Goal: Information Seeking & Learning: Learn about a topic

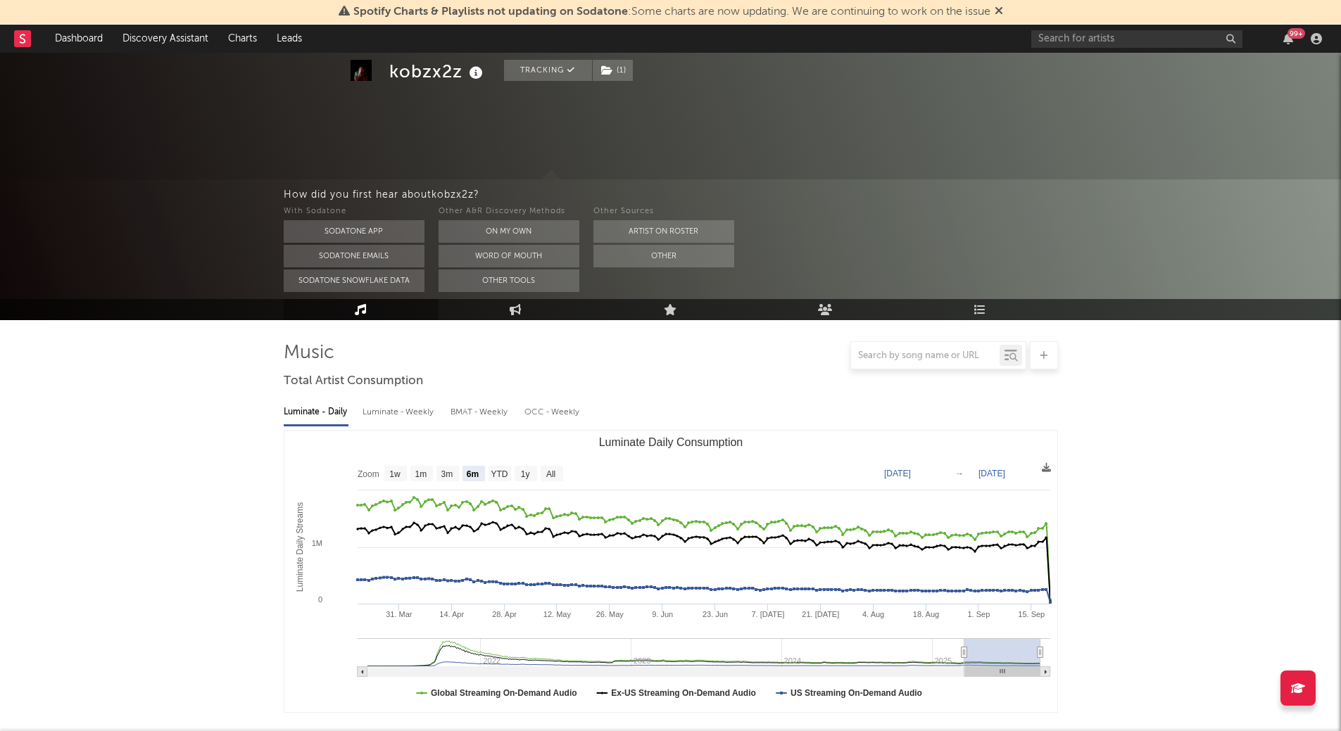
select select "6m"
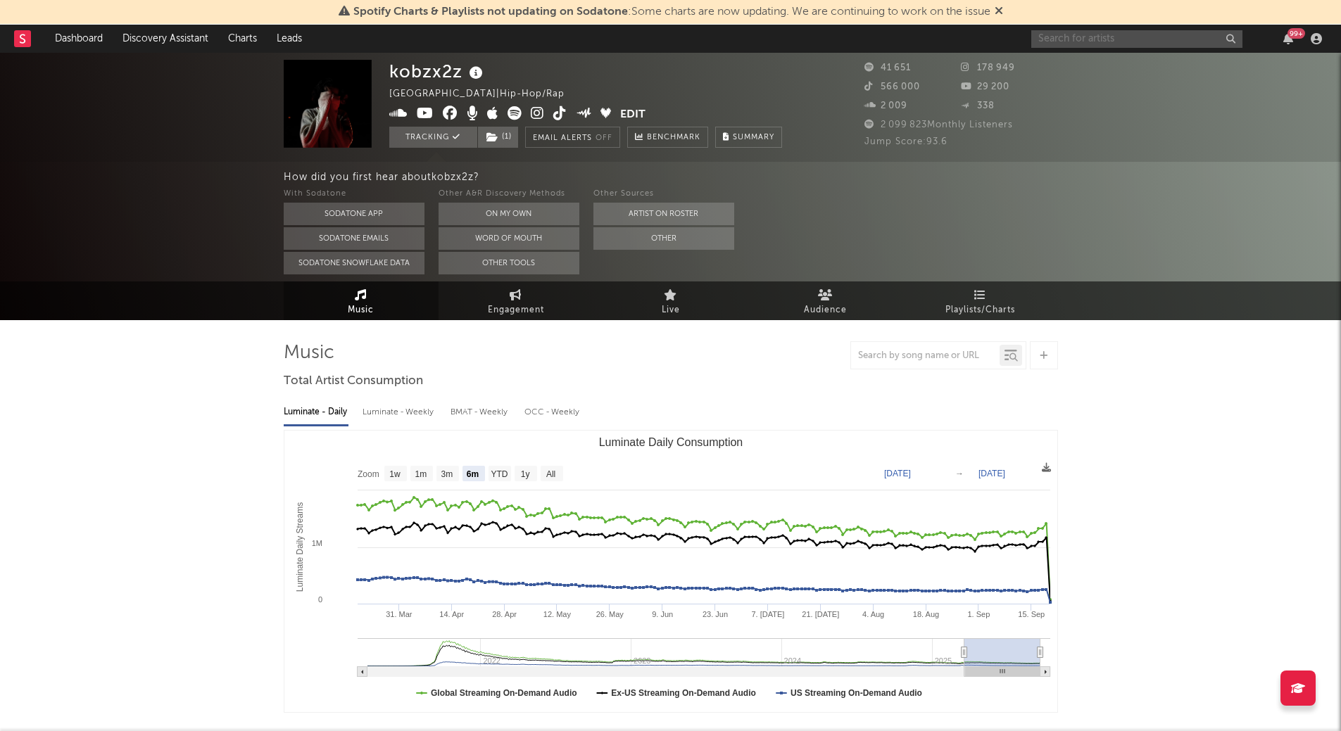
click at [1097, 38] on input "text" at bounding box center [1136, 39] width 211 height 18
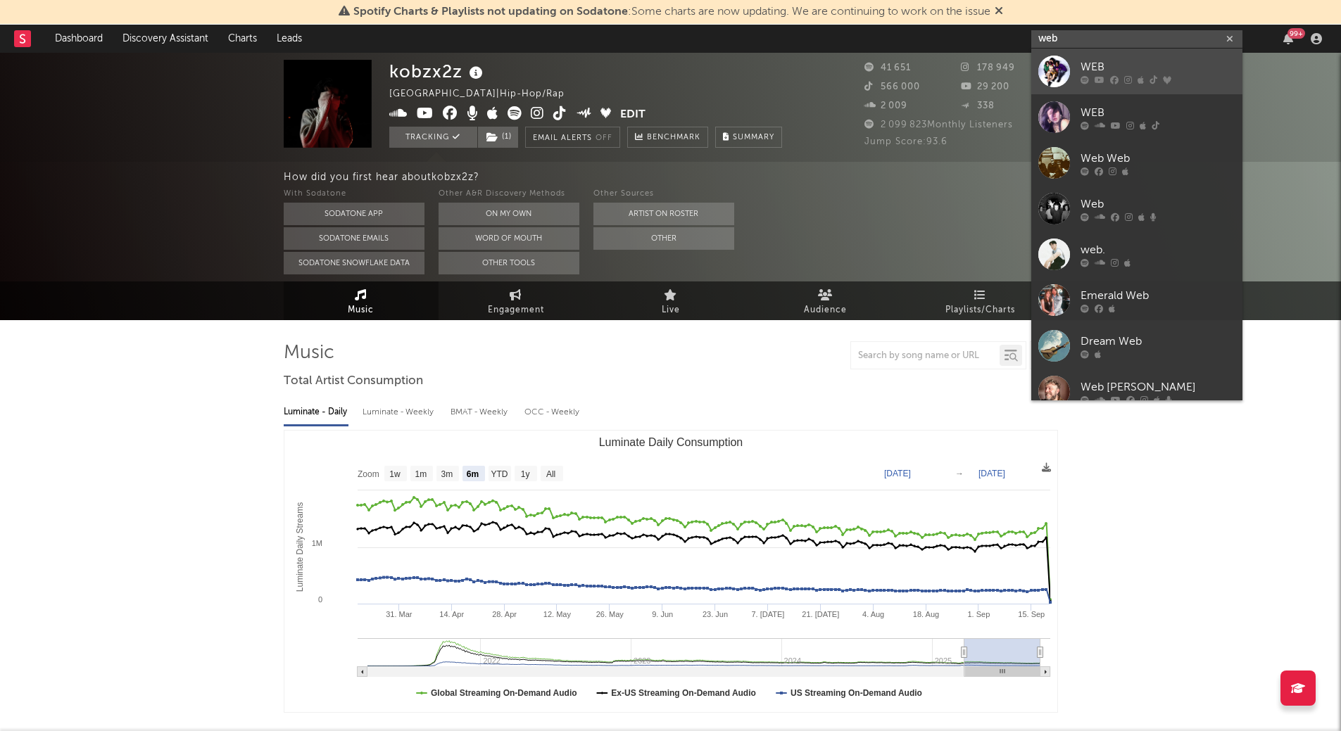
type input "web"
click at [1044, 69] on div at bounding box center [1054, 72] width 32 height 32
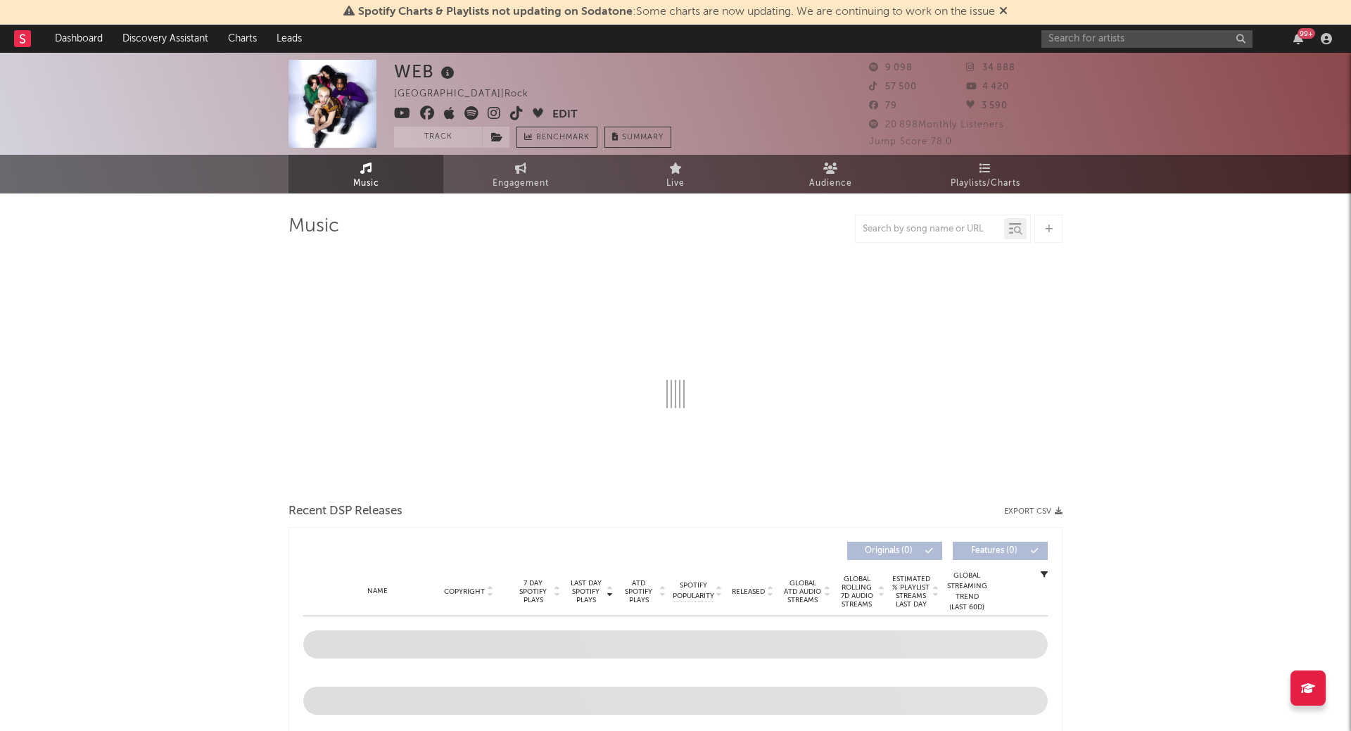
select select "1w"
